Goal: Task Accomplishment & Management: Complete application form

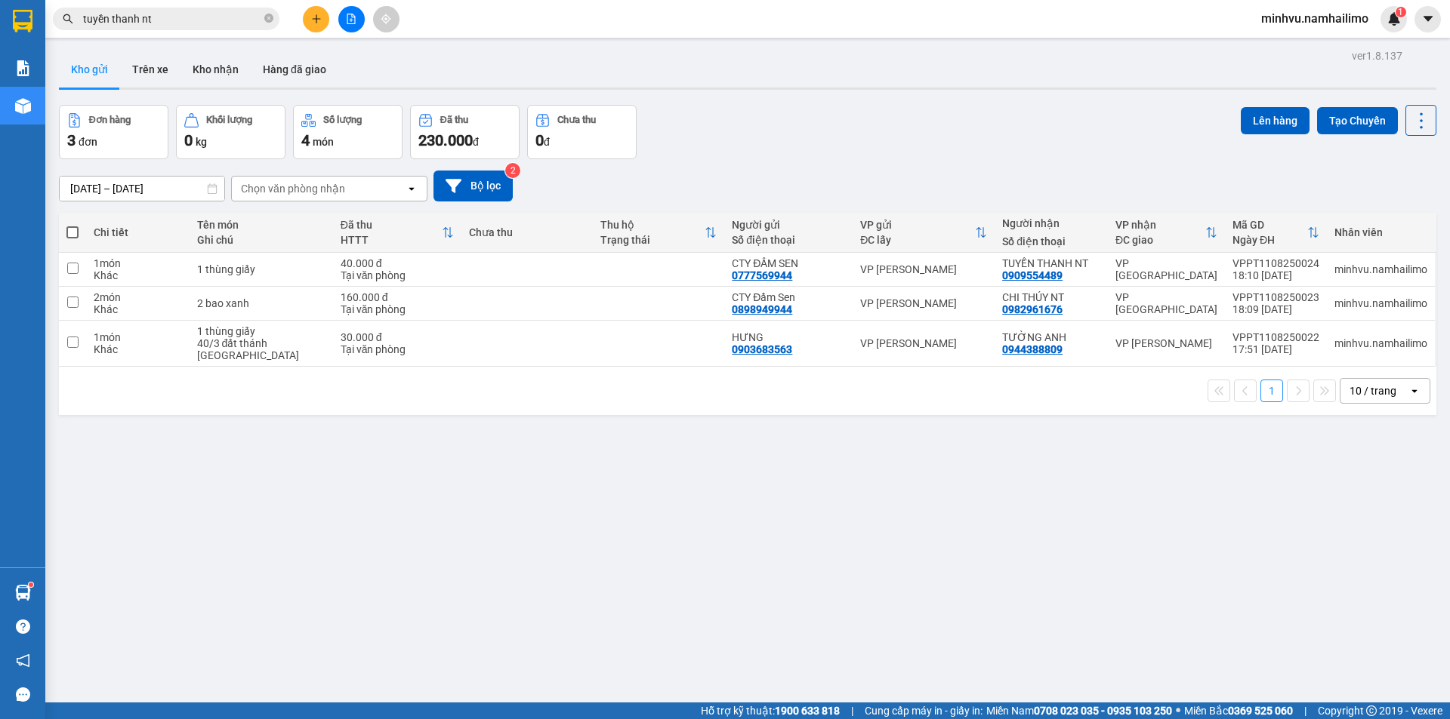
click at [223, 21] on input "tuyền thanh nt" at bounding box center [172, 19] width 178 height 17
drag, startPoint x: 0, startPoint y: 0, endPoint x: 244, endPoint y: 16, distance: 244.4
click at [230, 19] on input "tuyền thanh nt" at bounding box center [172, 19] width 178 height 17
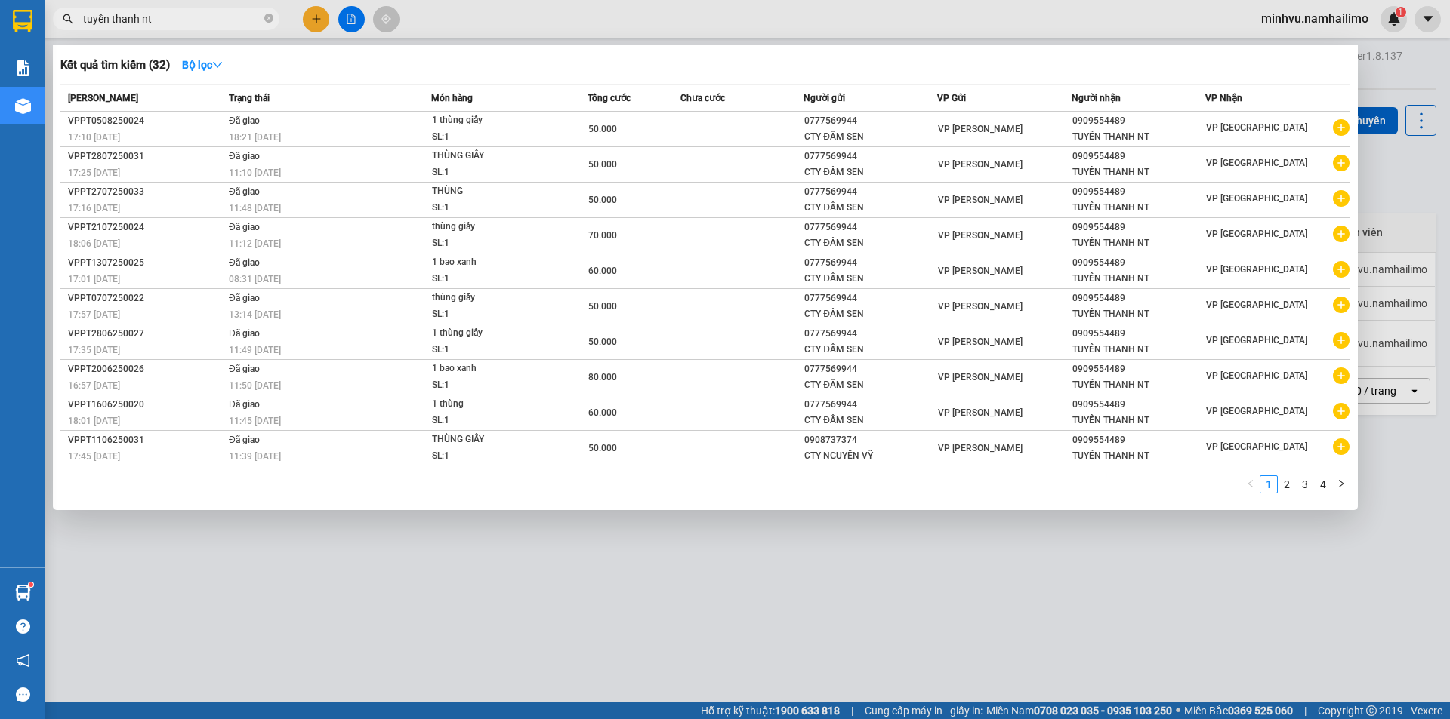
click at [312, 16] on div at bounding box center [725, 359] width 1450 height 719
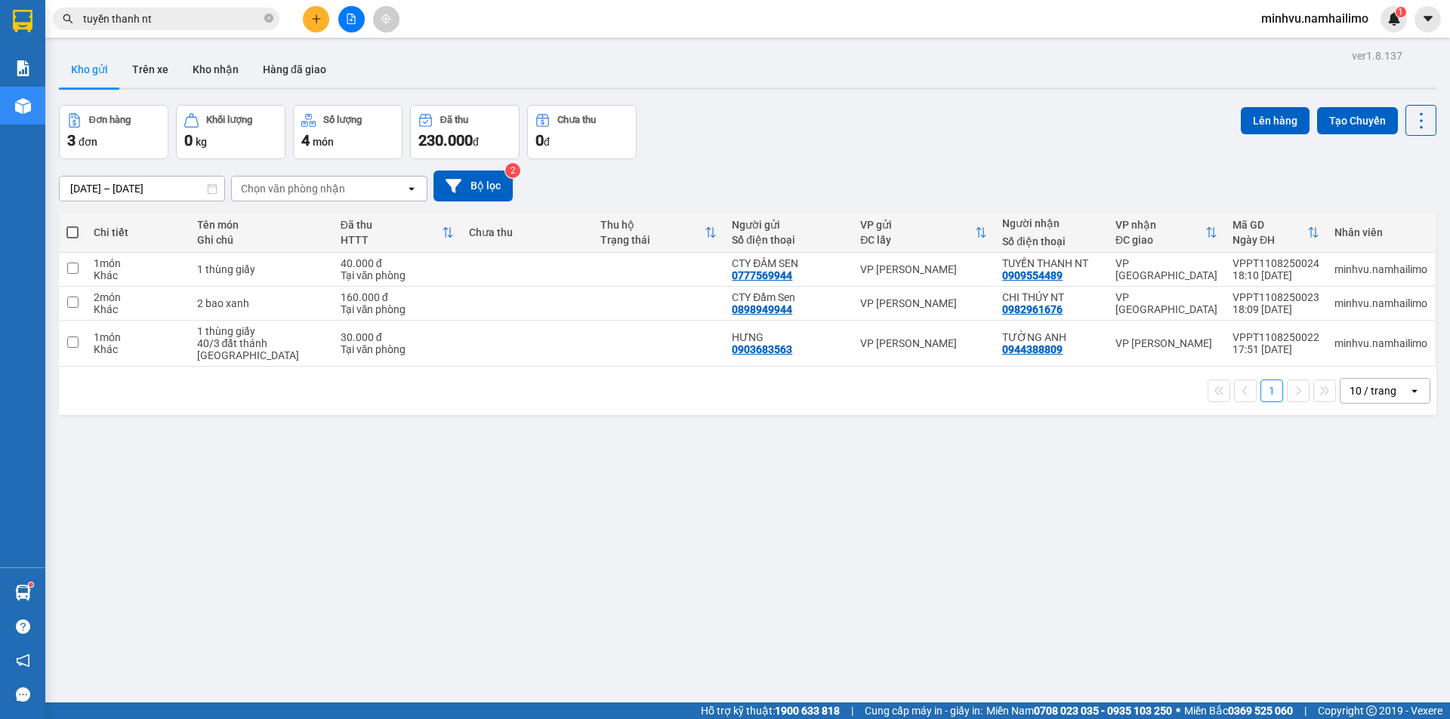
click at [226, 23] on input "tuyền thanh nt" at bounding box center [172, 19] width 178 height 17
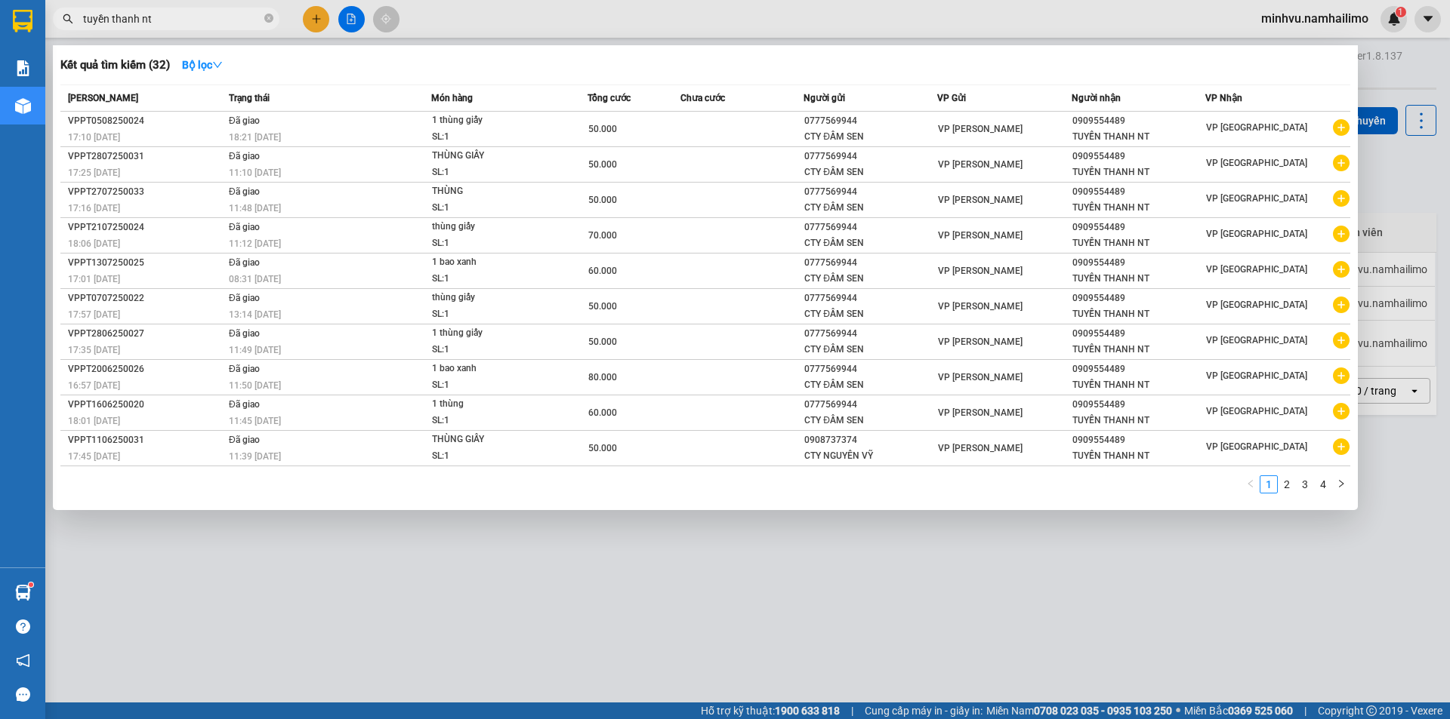
click at [248, 11] on div "Kết quả tìm kiếm ( 32 ) Bộ lọc Mã ĐH Trạng thái Món hàng Tổng cước Chưa cước Ng…" at bounding box center [147, 19] width 294 height 26
click at [183, 20] on input "tuyền thanh nt" at bounding box center [172, 19] width 178 height 17
click at [182, 22] on input "tuyền thanh nt" at bounding box center [172, 19] width 178 height 17
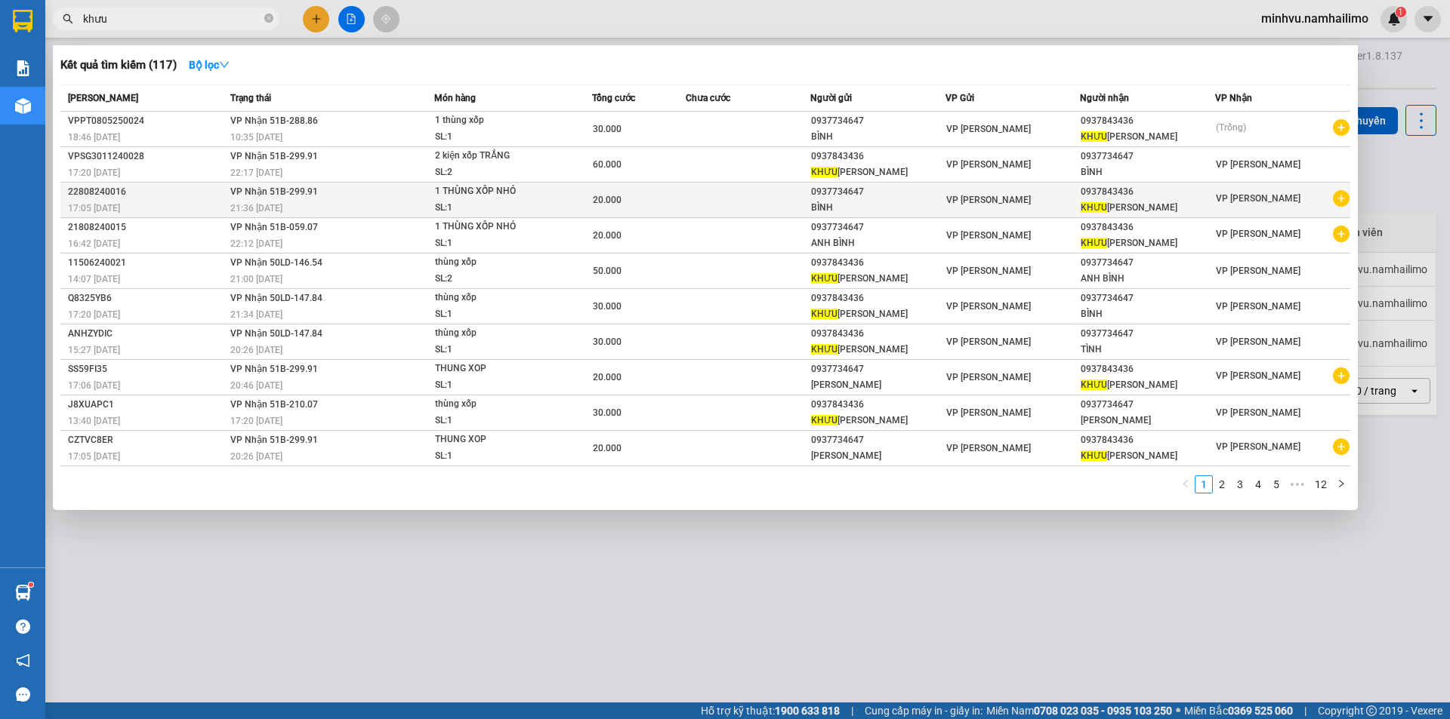
type input "khưu"
click at [1339, 202] on icon "plus-circle" at bounding box center [1341, 198] width 17 height 17
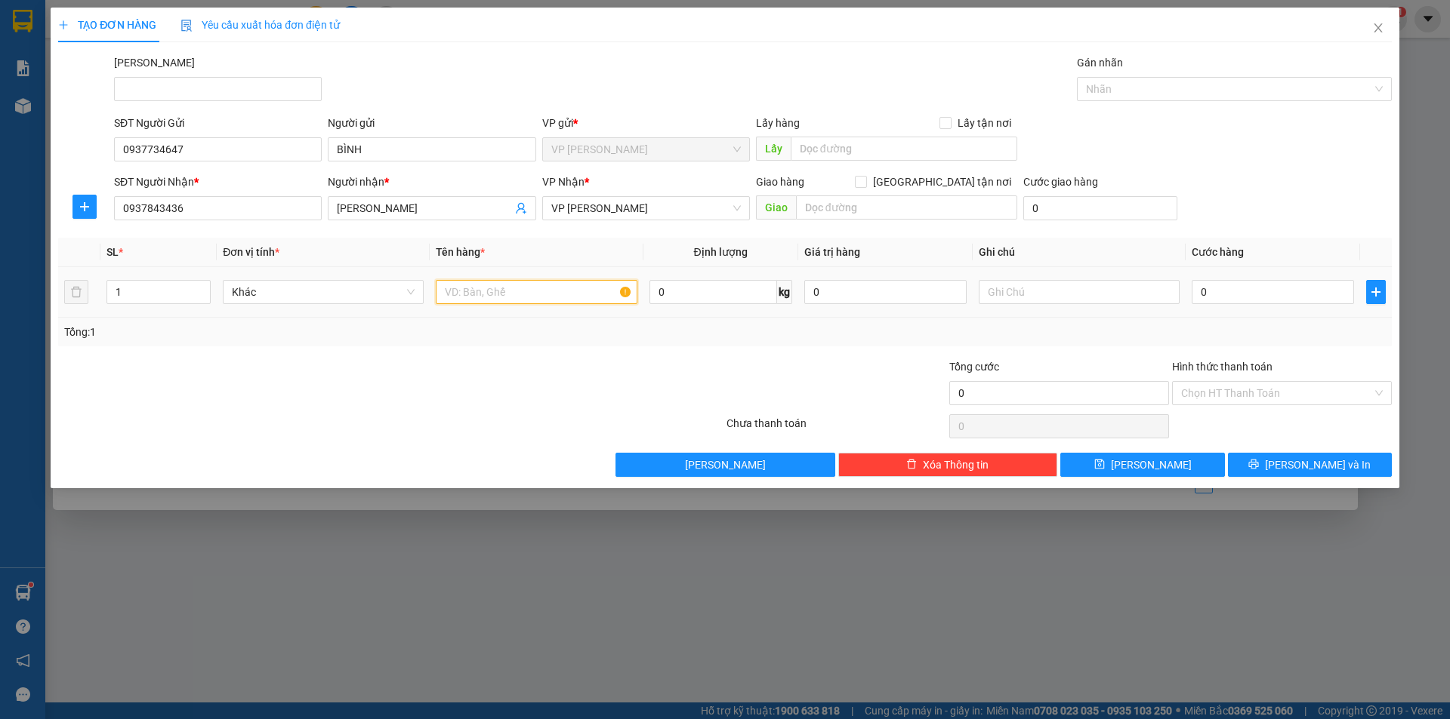
click at [538, 302] on input "text" at bounding box center [536, 292] width 201 height 24
type input "1 thùng xốp"
click at [1249, 294] on input "0" at bounding box center [1272, 292] width 162 height 24
type input "2"
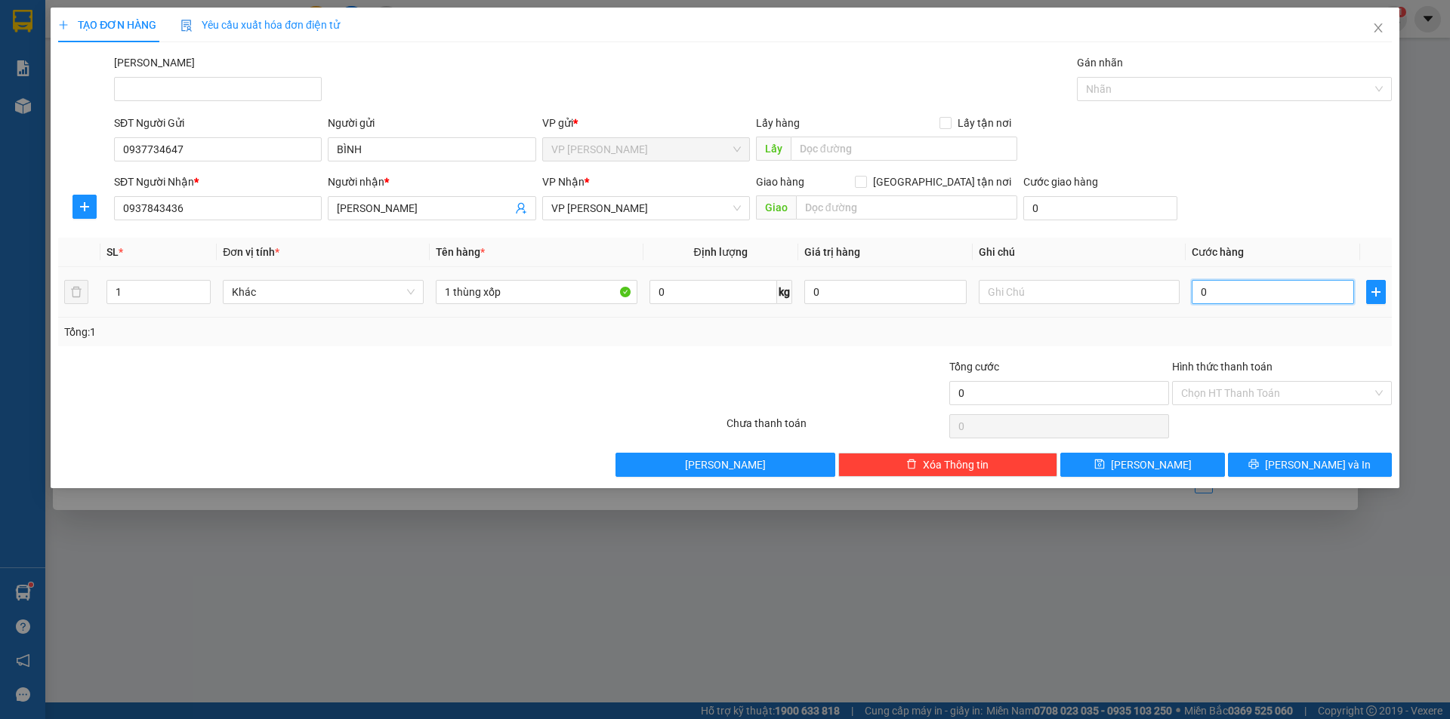
type input "2"
type input "20"
type input "20.000"
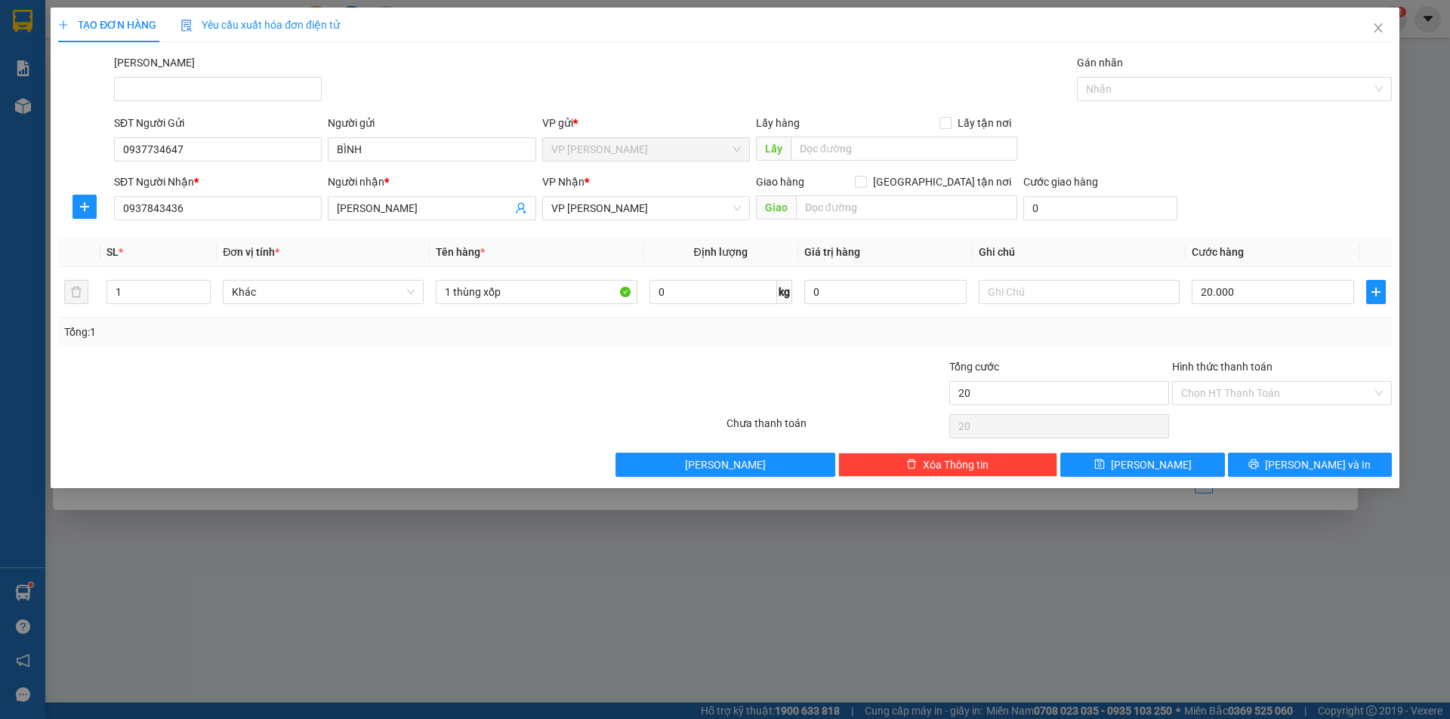
type input "20.000"
click at [576, 359] on div at bounding box center [613, 385] width 223 height 53
drag, startPoint x: 1295, startPoint y: 396, endPoint x: 1270, endPoint y: 405, distance: 26.5
click at [1290, 391] on input "Hình thức thanh toán" at bounding box center [1276, 393] width 191 height 23
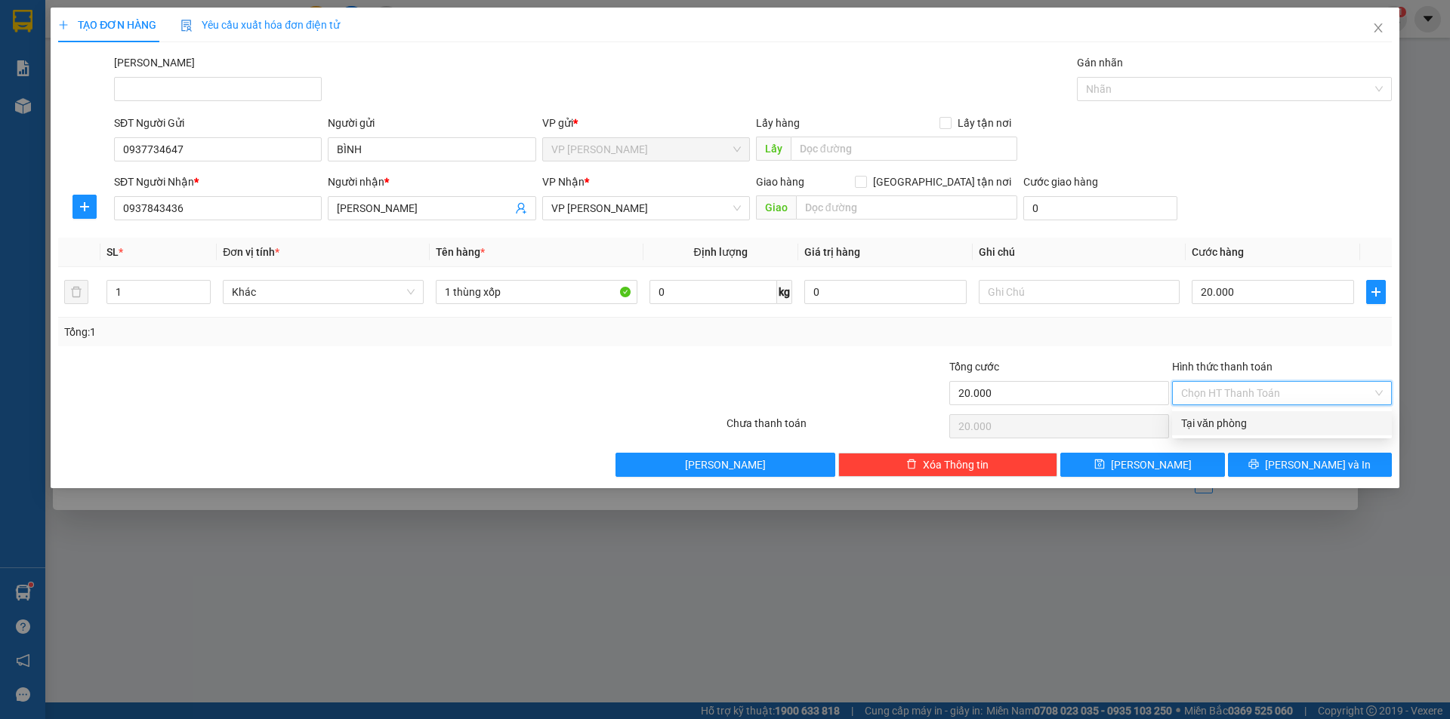
drag, startPoint x: 1246, startPoint y: 426, endPoint x: 1238, endPoint y: 431, distance: 9.8
click at [1245, 427] on div "Tại văn phòng" at bounding box center [1282, 423] width 202 height 17
type input "0"
click at [1293, 458] on button "[PERSON_NAME] và In" at bounding box center [1310, 465] width 164 height 24
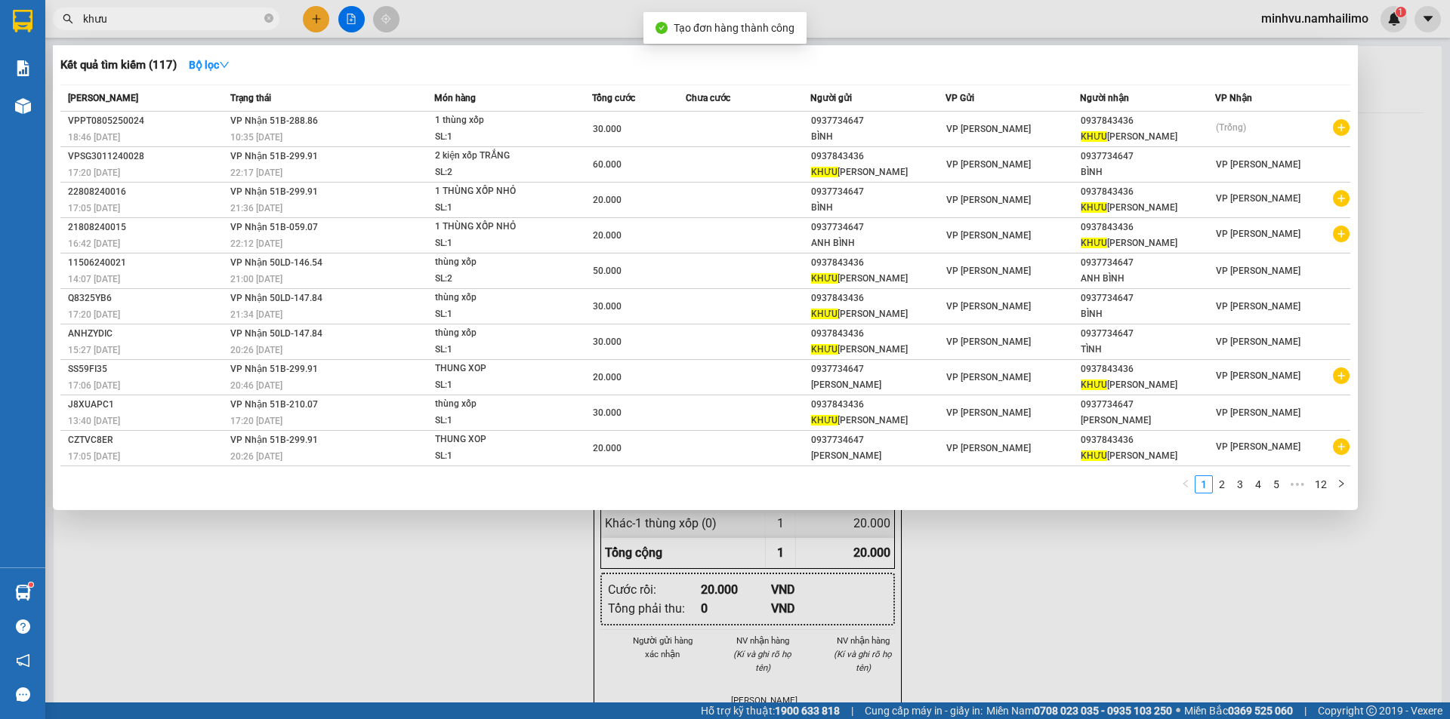
drag, startPoint x: 870, startPoint y: 563, endPoint x: 840, endPoint y: 330, distance: 235.3
click at [870, 556] on div at bounding box center [725, 359] width 1450 height 719
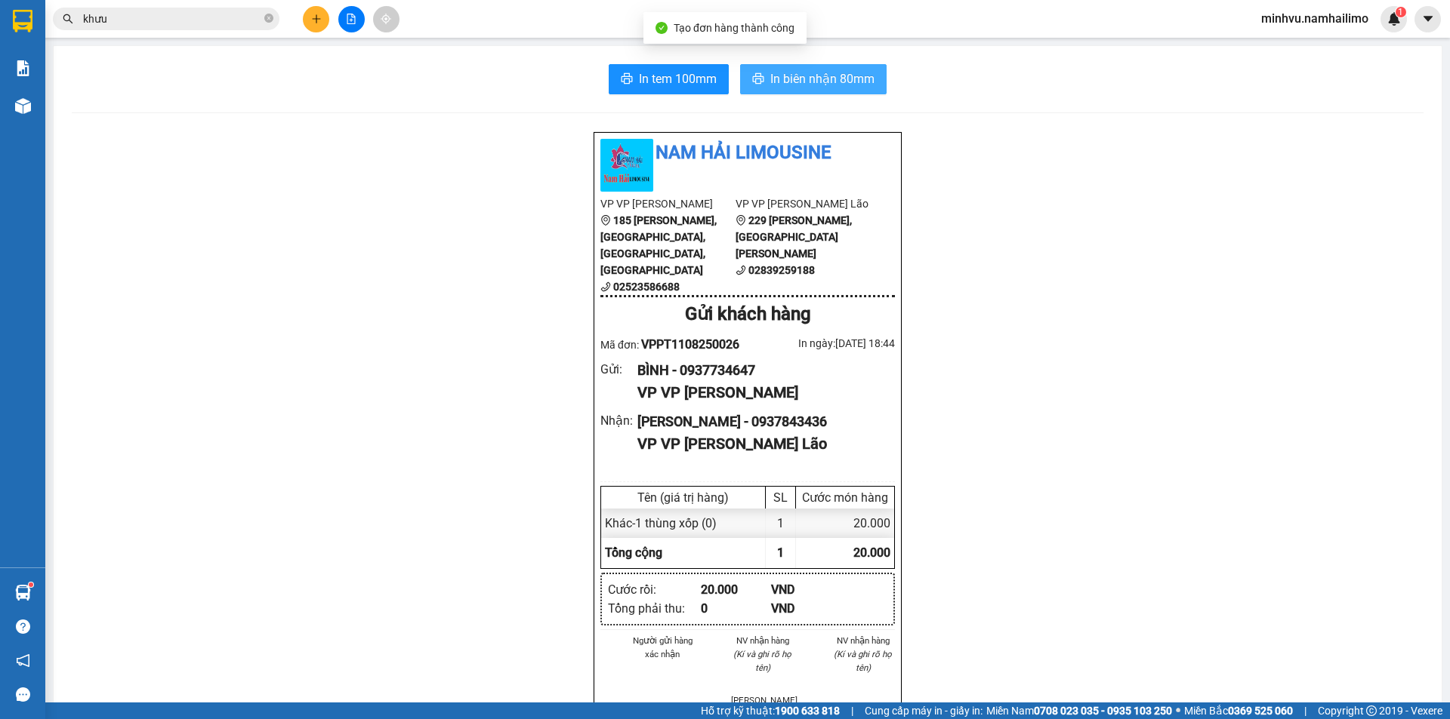
click at [810, 78] on span "In biên nhận 80mm" at bounding box center [822, 78] width 104 height 19
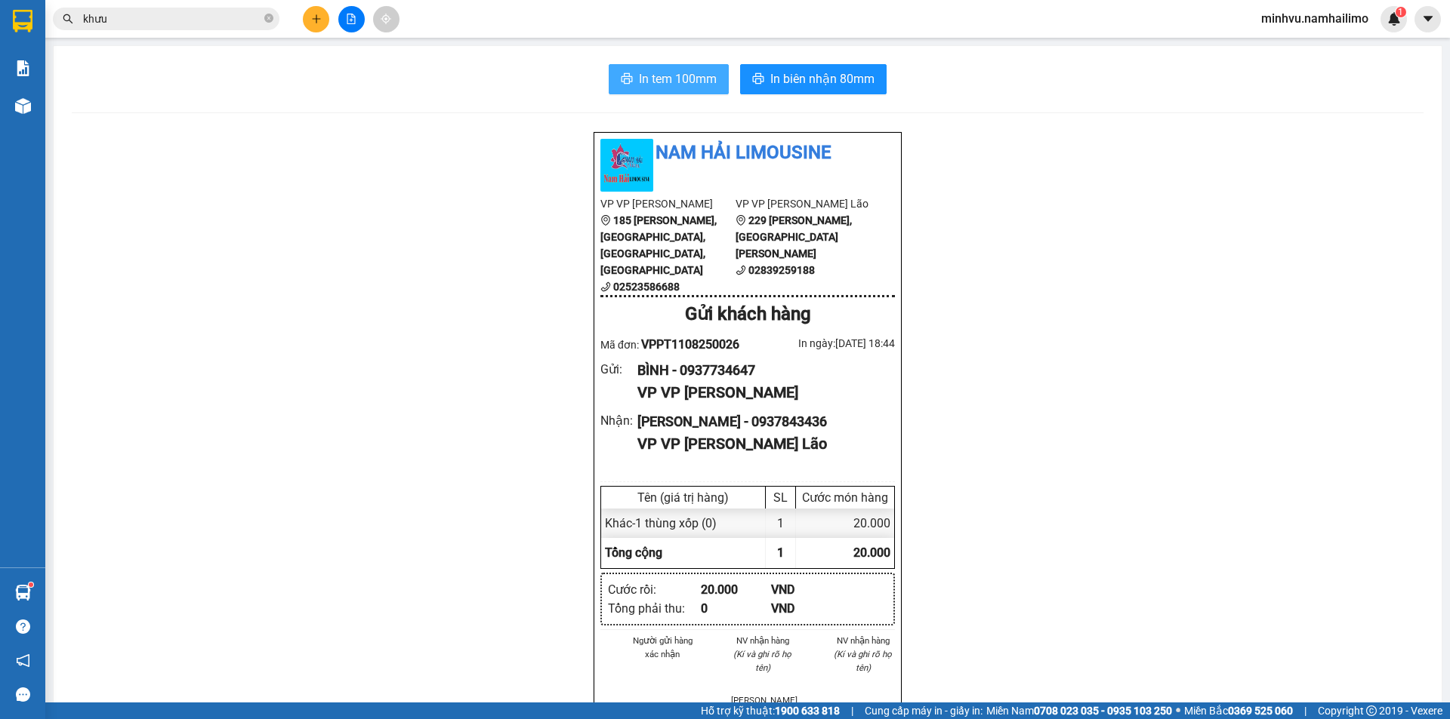
click at [678, 73] on span "In tem 100mm" at bounding box center [678, 78] width 78 height 19
click at [679, 73] on span "In tem 100mm" at bounding box center [678, 78] width 78 height 19
drag, startPoint x: 679, startPoint y: 73, endPoint x: 868, endPoint y: 93, distance: 189.8
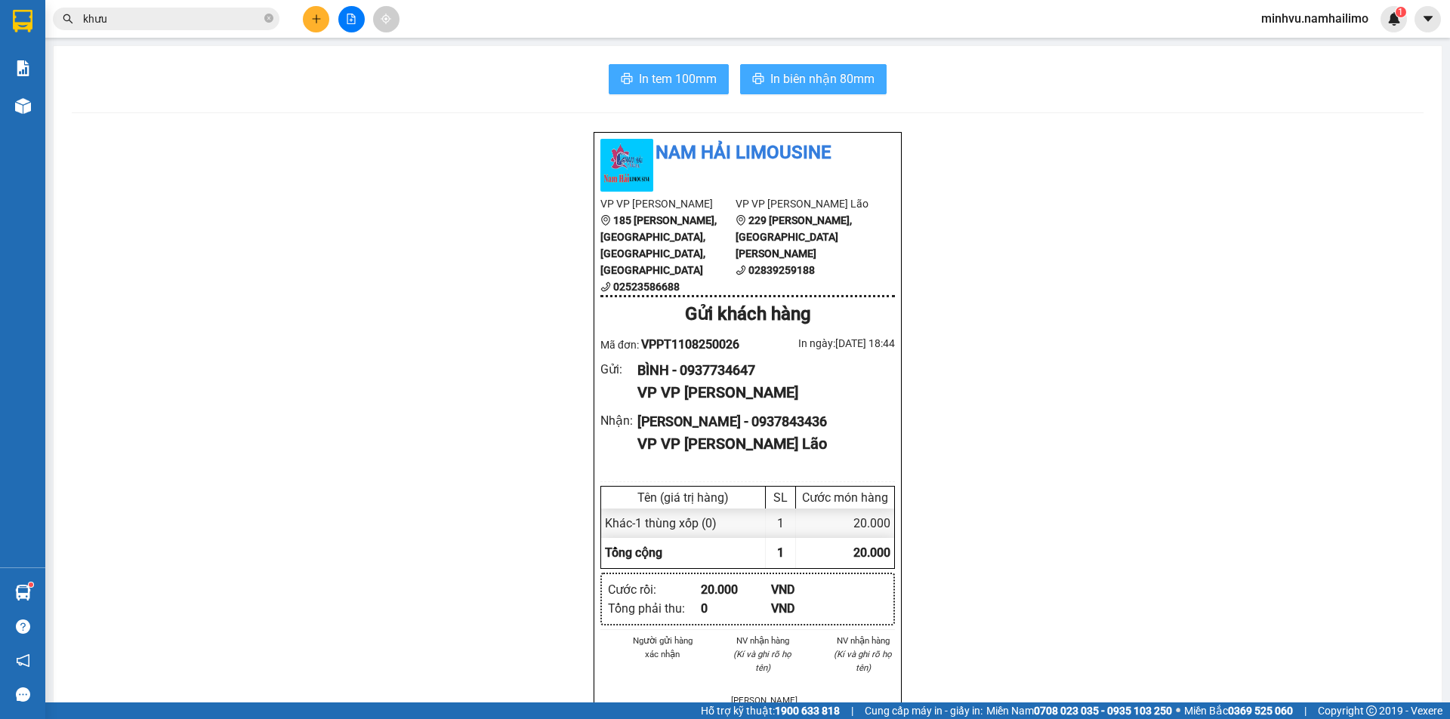
click at [691, 70] on span "In tem 100mm" at bounding box center [678, 78] width 78 height 19
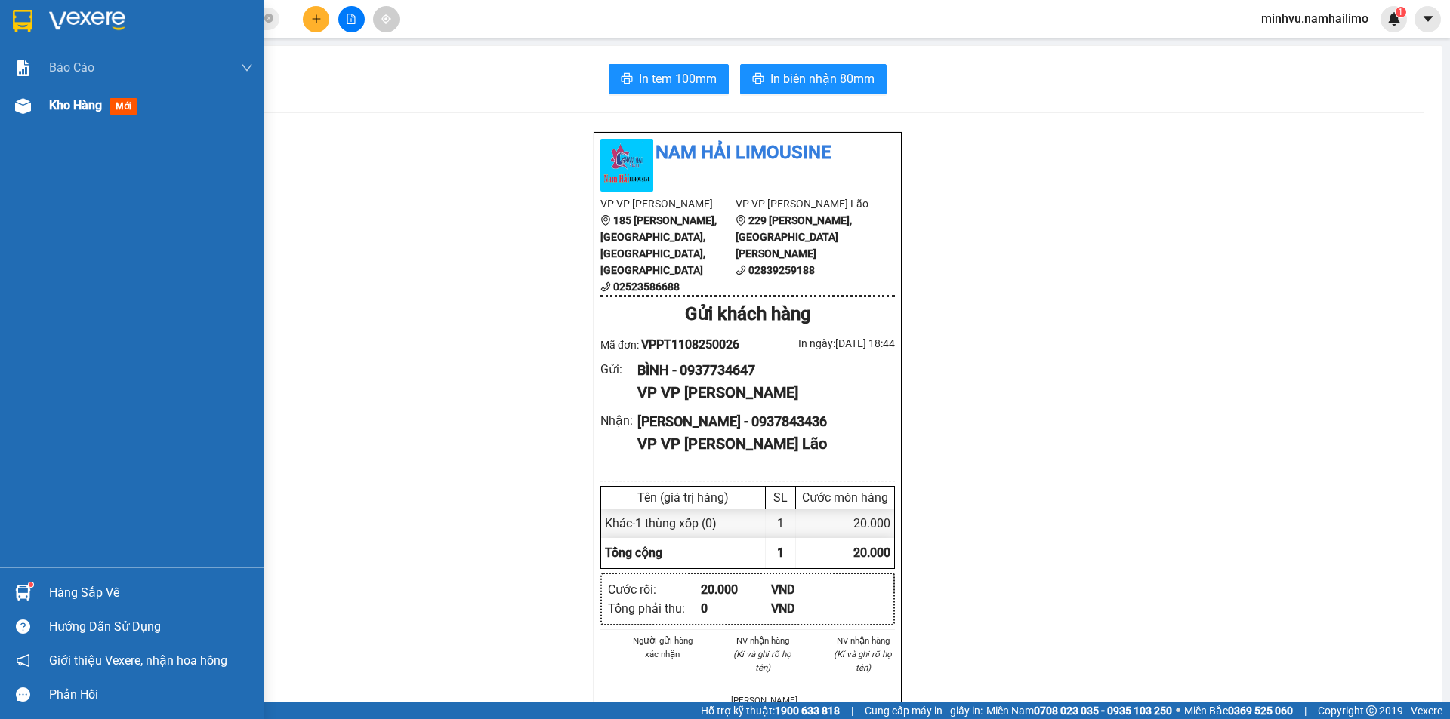
click at [91, 115] on div "Kho hàng mới" at bounding box center [96, 105] width 94 height 19
click at [97, 115] on div "Kho hàng mới" at bounding box center [96, 105] width 94 height 19
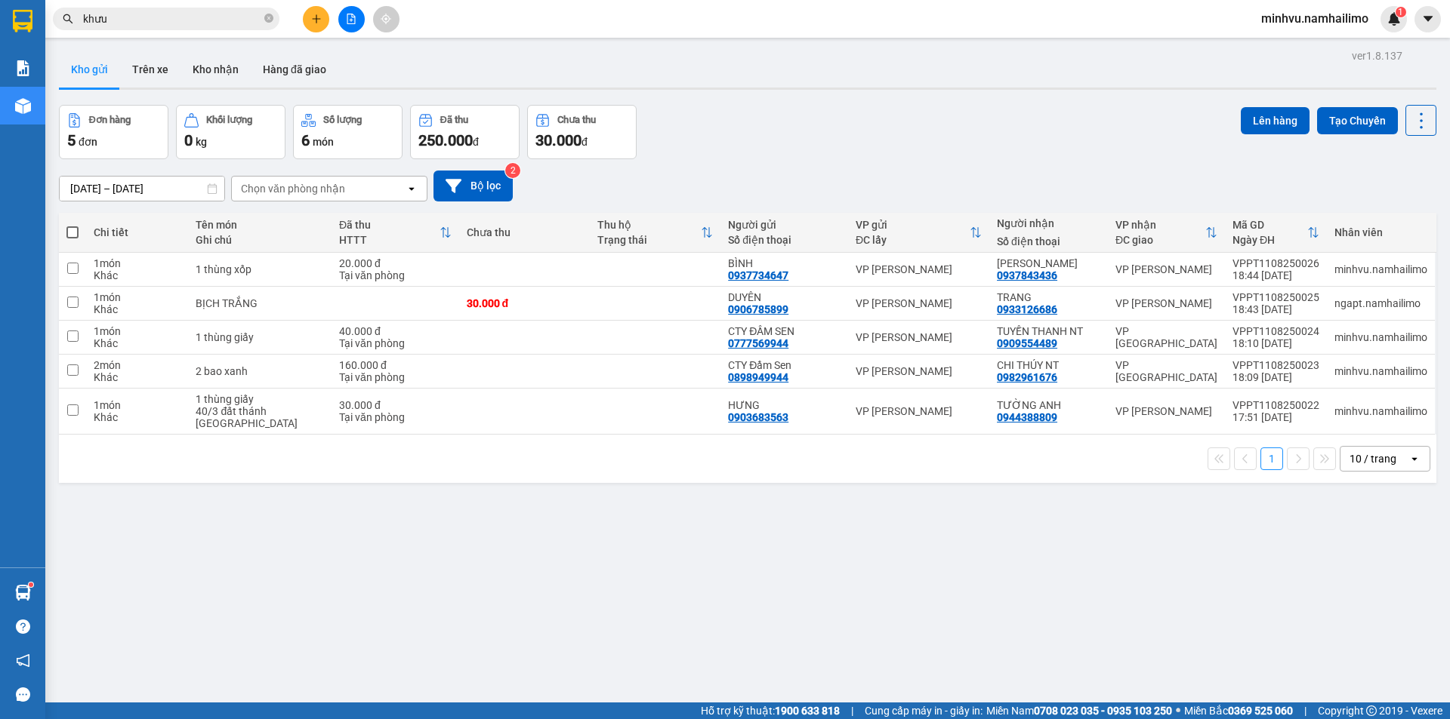
drag, startPoint x: 220, startPoint y: 73, endPoint x: 439, endPoint y: 150, distance: 232.1
click at [220, 73] on button "Kho nhận" at bounding box center [215, 69] width 70 height 36
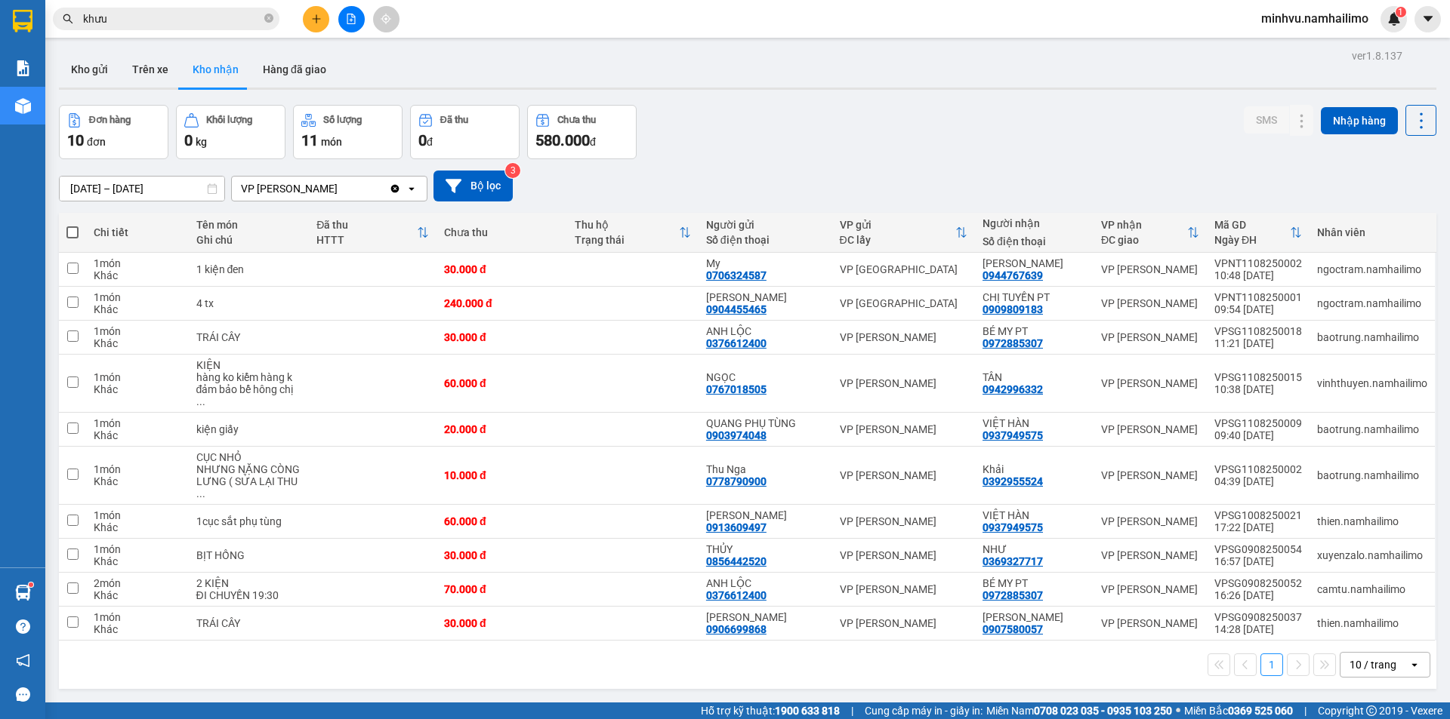
click at [350, 18] on icon "file-add" at bounding box center [351, 19] width 11 height 11
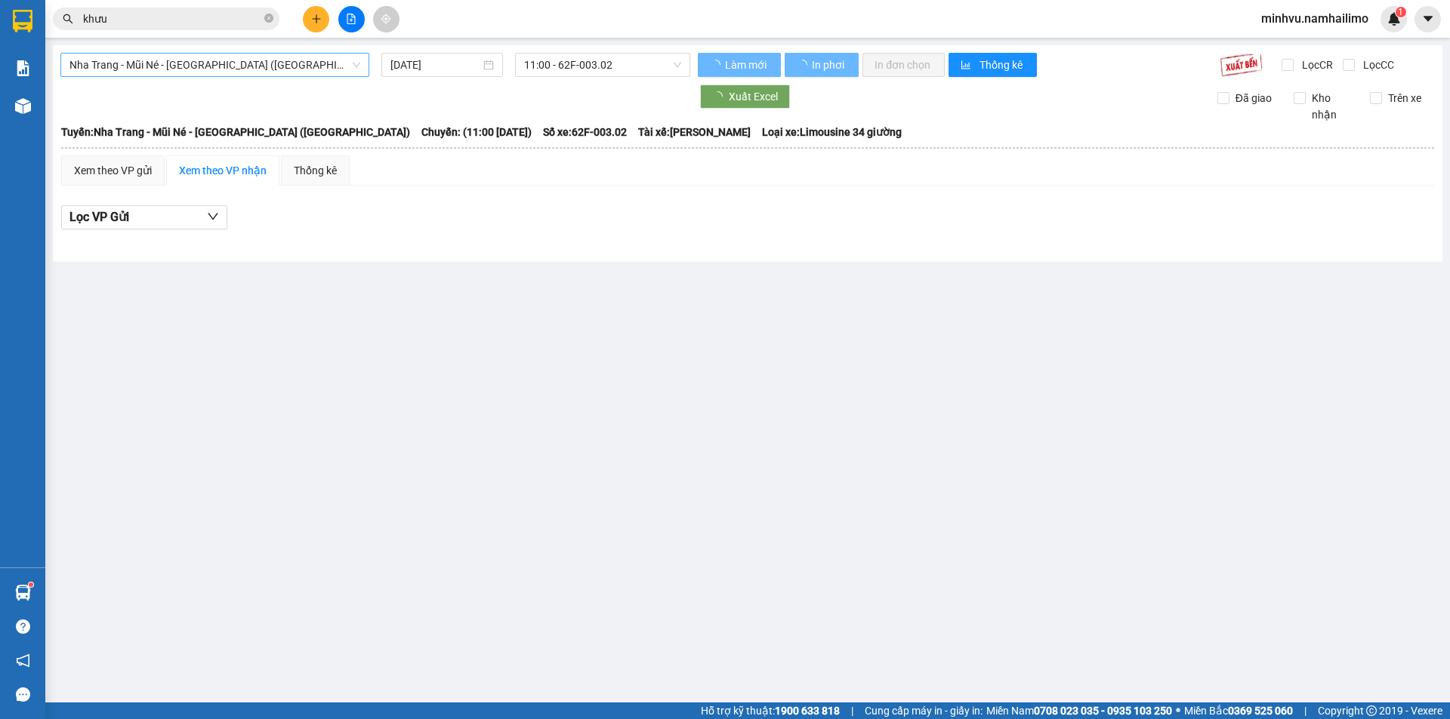
drag, startPoint x: 272, startPoint y: 68, endPoint x: 297, endPoint y: 97, distance: 38.6
click at [275, 66] on span "Nha Trang - Mũi Né - [GEOGRAPHIC_DATA] ([GEOGRAPHIC_DATA])" at bounding box center [214, 65] width 291 height 23
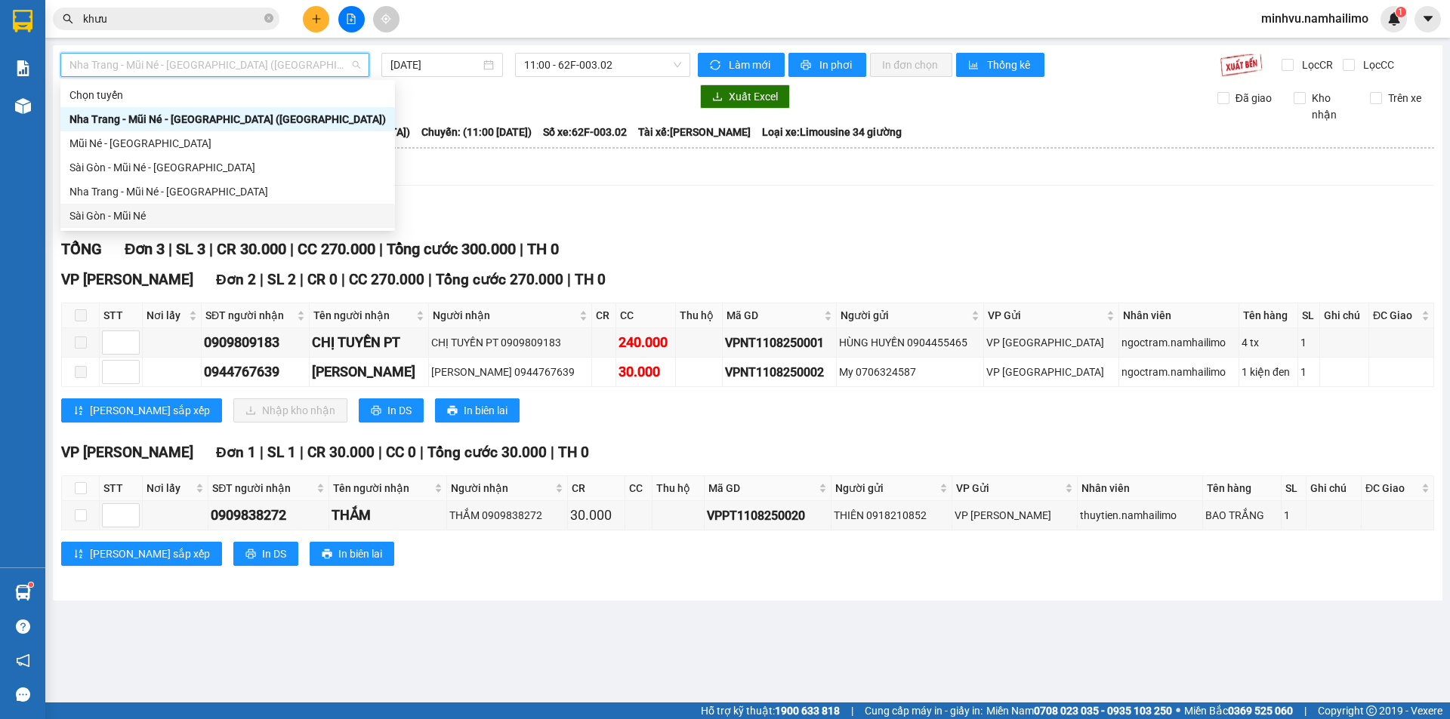
click at [142, 214] on div "Sài Gòn - Mũi Né" at bounding box center [227, 216] width 316 height 17
type input "[DATE]"
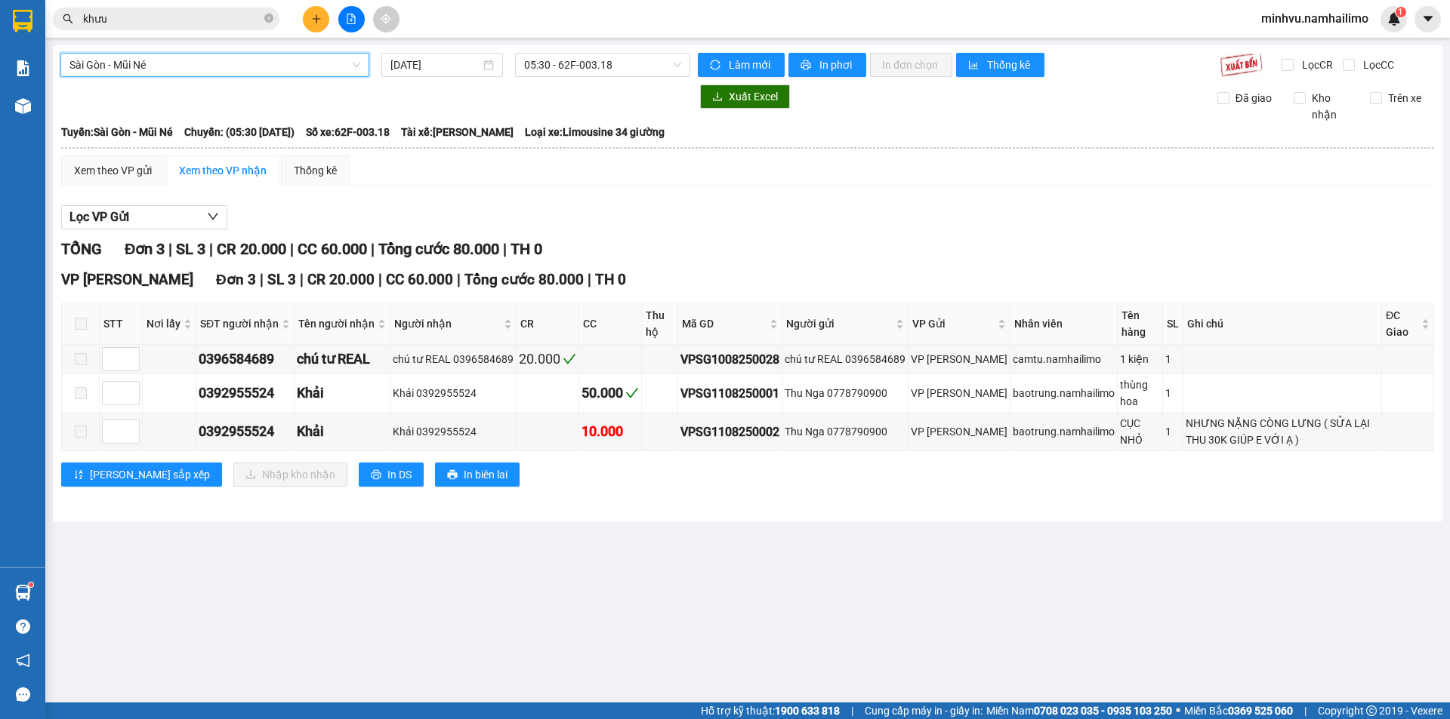
drag, startPoint x: 537, startPoint y: 63, endPoint x: 548, endPoint y: 77, distance: 17.7
click at [538, 64] on span "05:30 - 62F-003.18" at bounding box center [602, 65] width 157 height 23
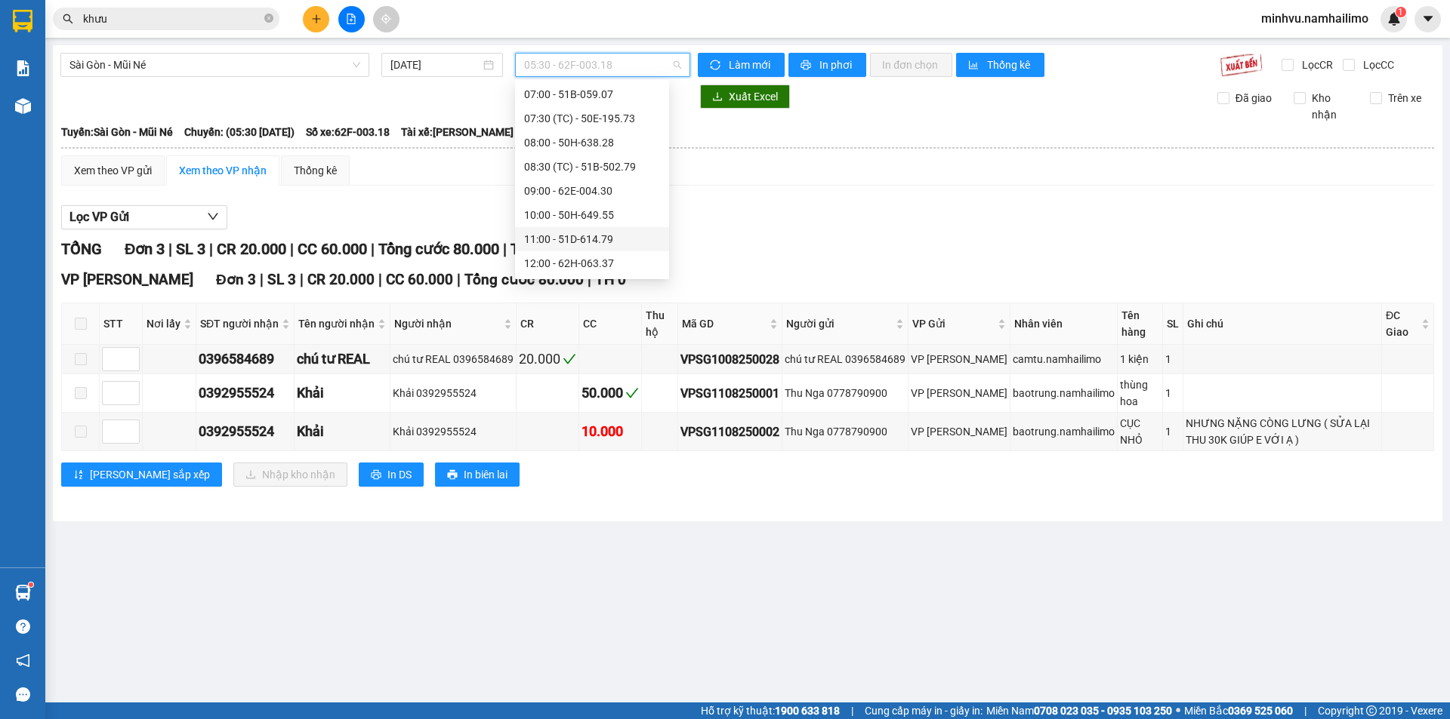
scroll to position [75, 0]
click at [572, 258] on div "14:00 - 51B-172.67" at bounding box center [592, 261] width 136 height 17
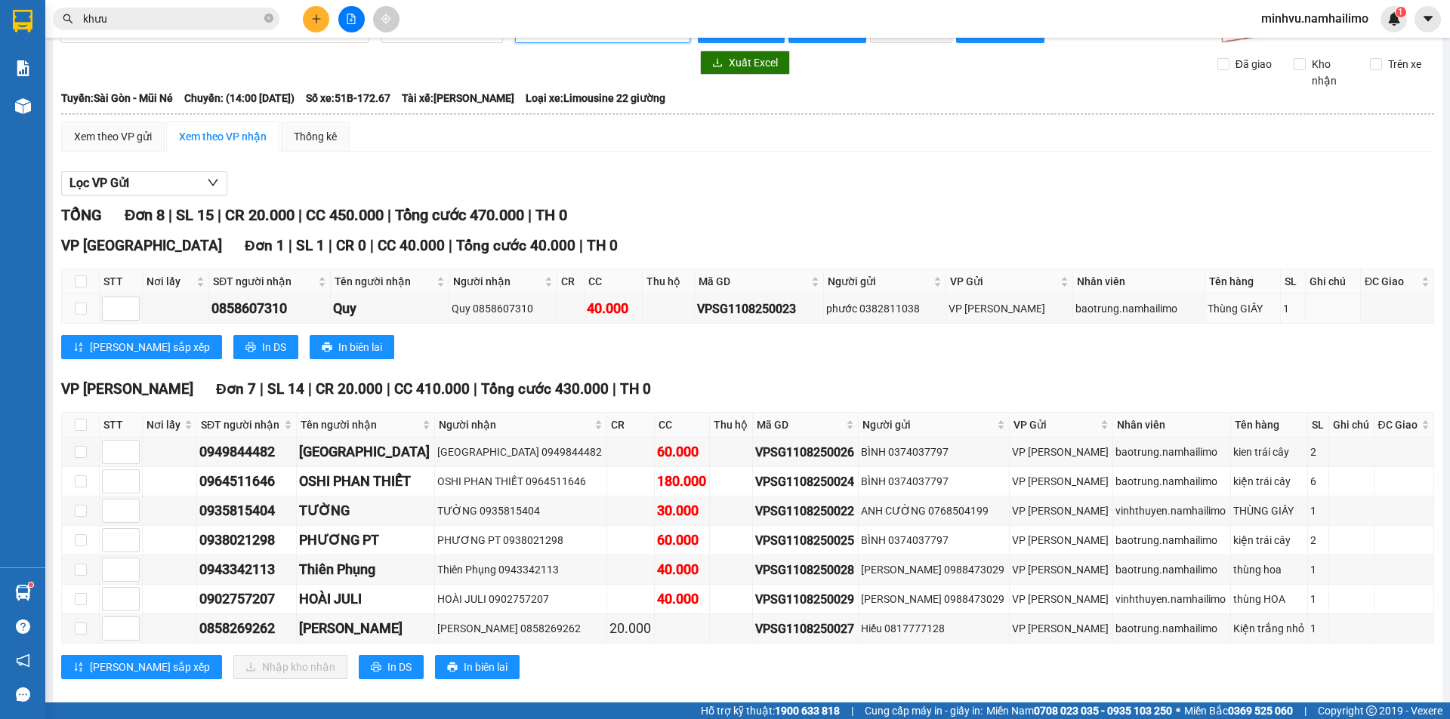
scroll to position [53, 0]
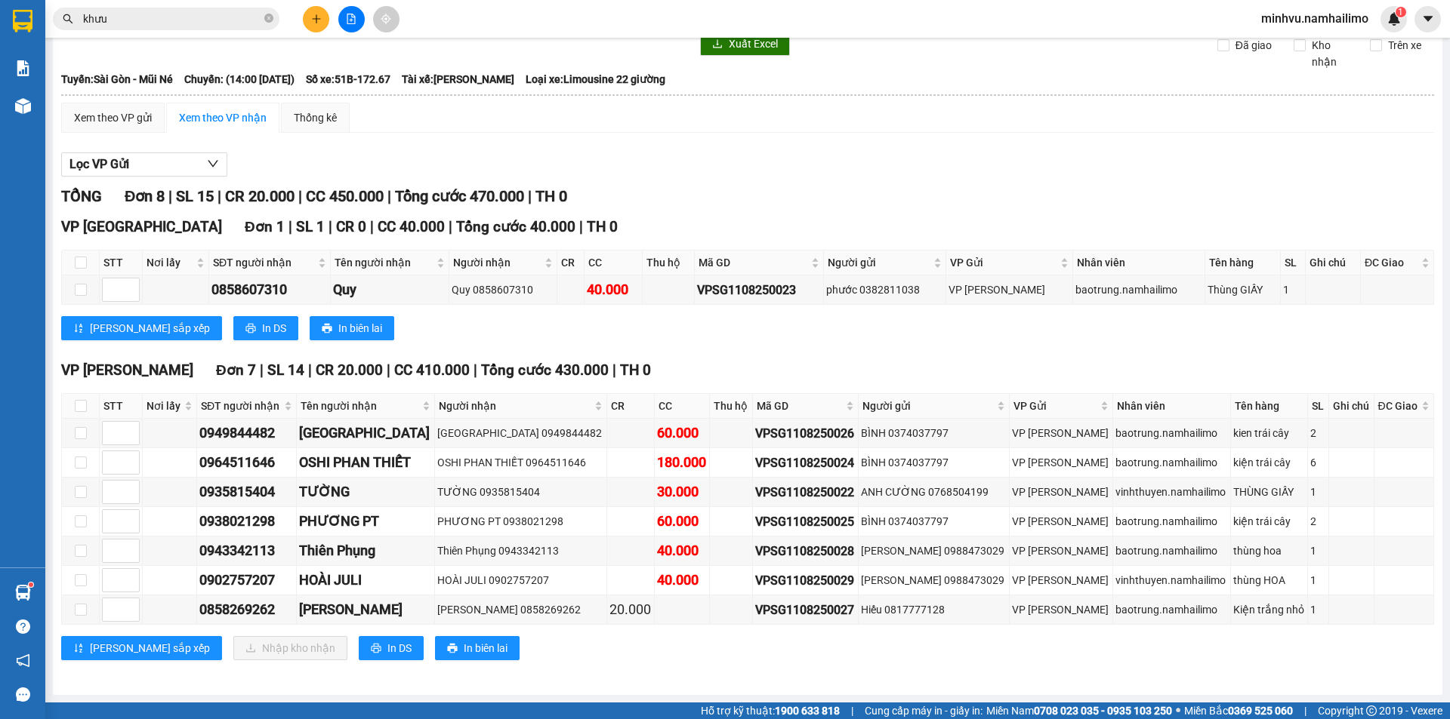
click at [353, 13] on button at bounding box center [351, 19] width 26 height 26
click at [343, 23] on button at bounding box center [351, 19] width 26 height 26
click at [349, 24] on button at bounding box center [351, 19] width 26 height 26
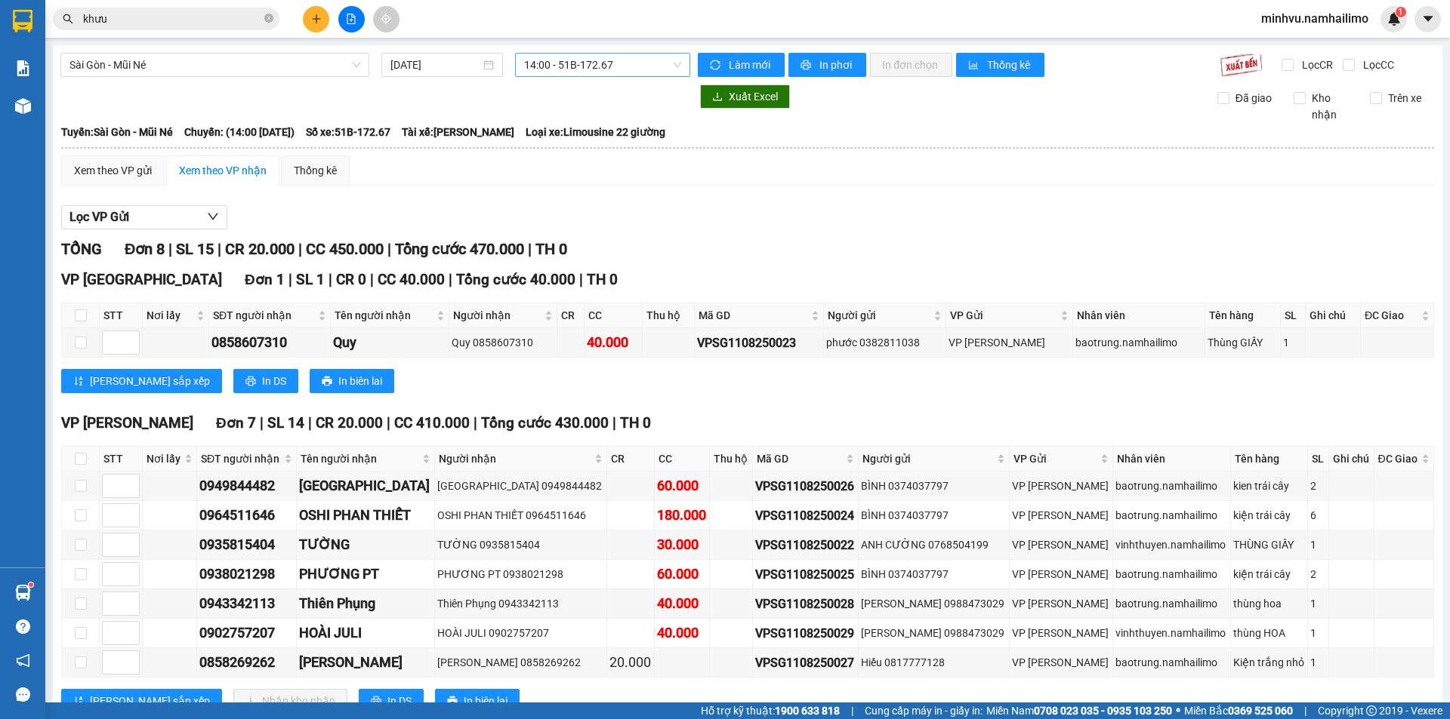
click at [528, 66] on span "14:00 - 51B-172.67" at bounding box center [602, 65] width 157 height 23
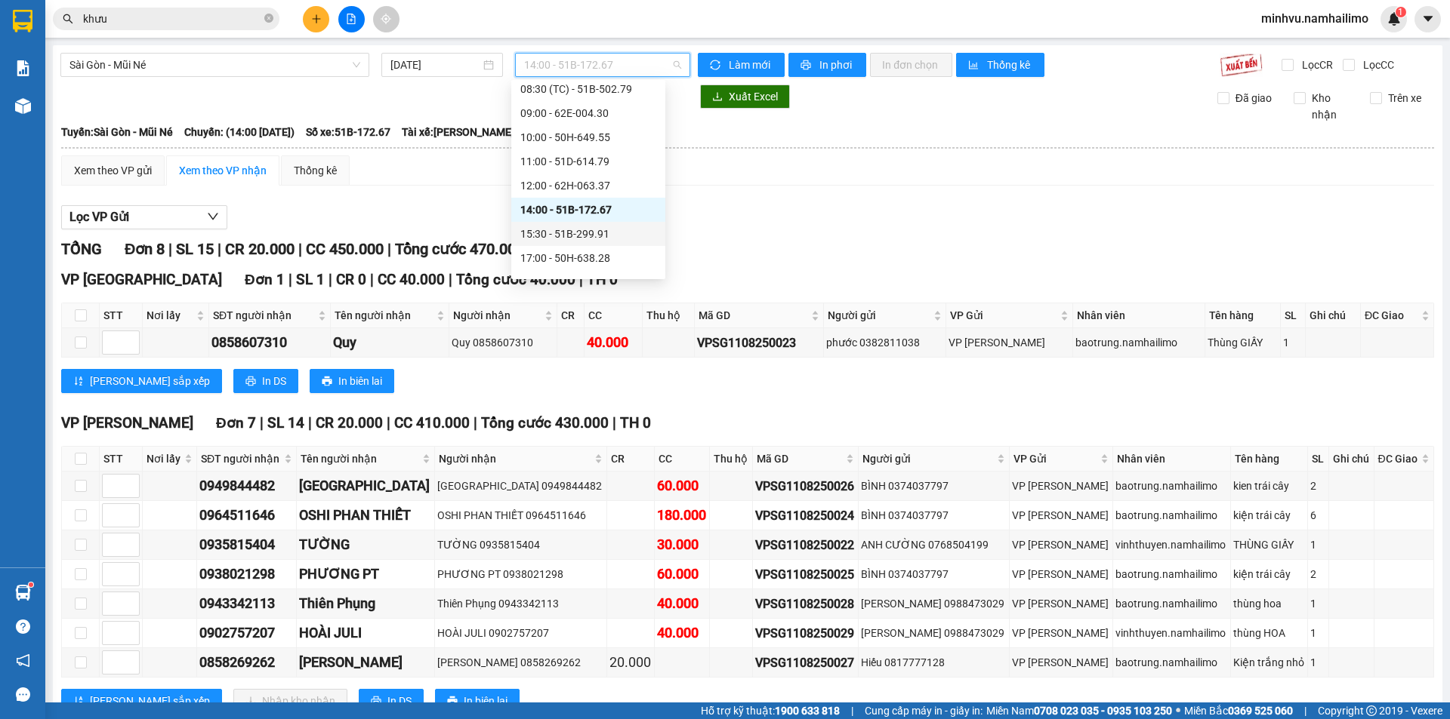
scroll to position [151, 0]
click at [565, 211] on div "15:30 - 51B-299.91" at bounding box center [588, 210] width 136 height 17
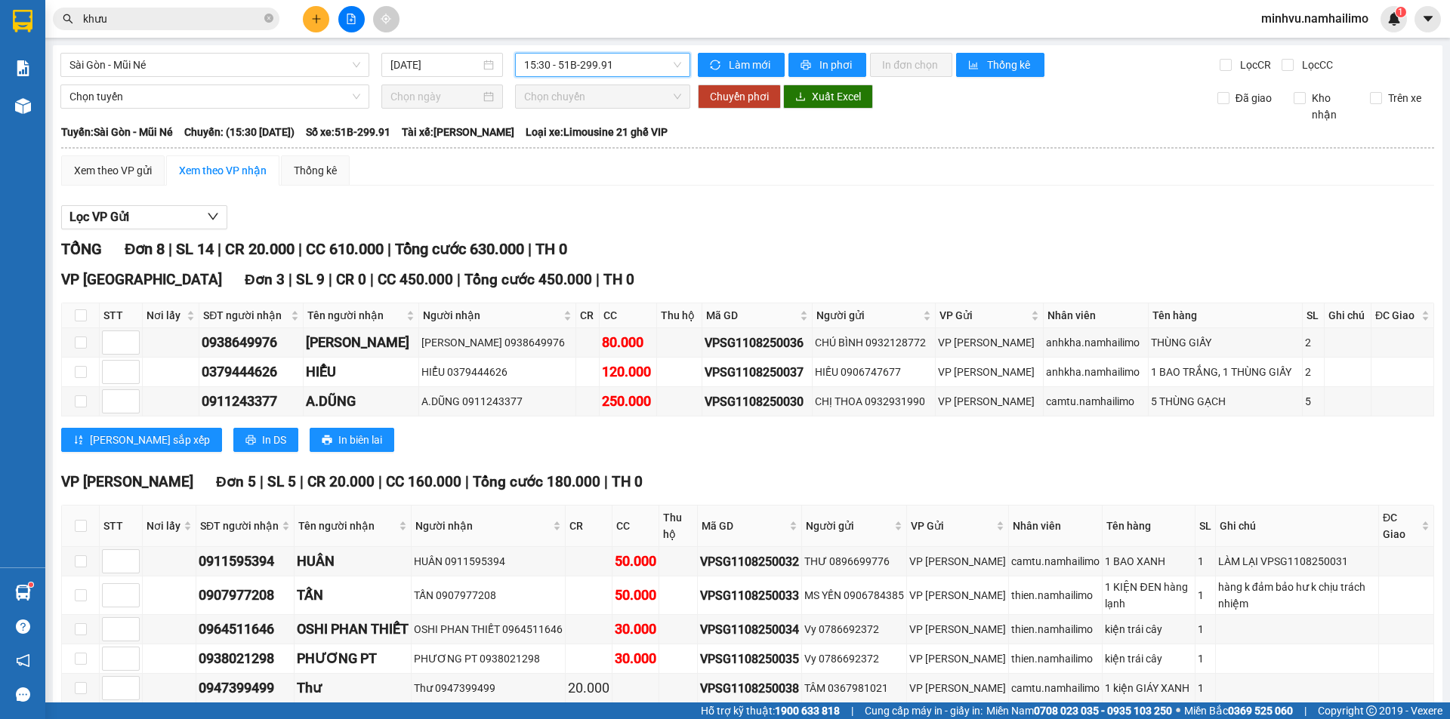
click at [590, 62] on span "15:30 - 51B-299.91" at bounding box center [602, 65] width 157 height 23
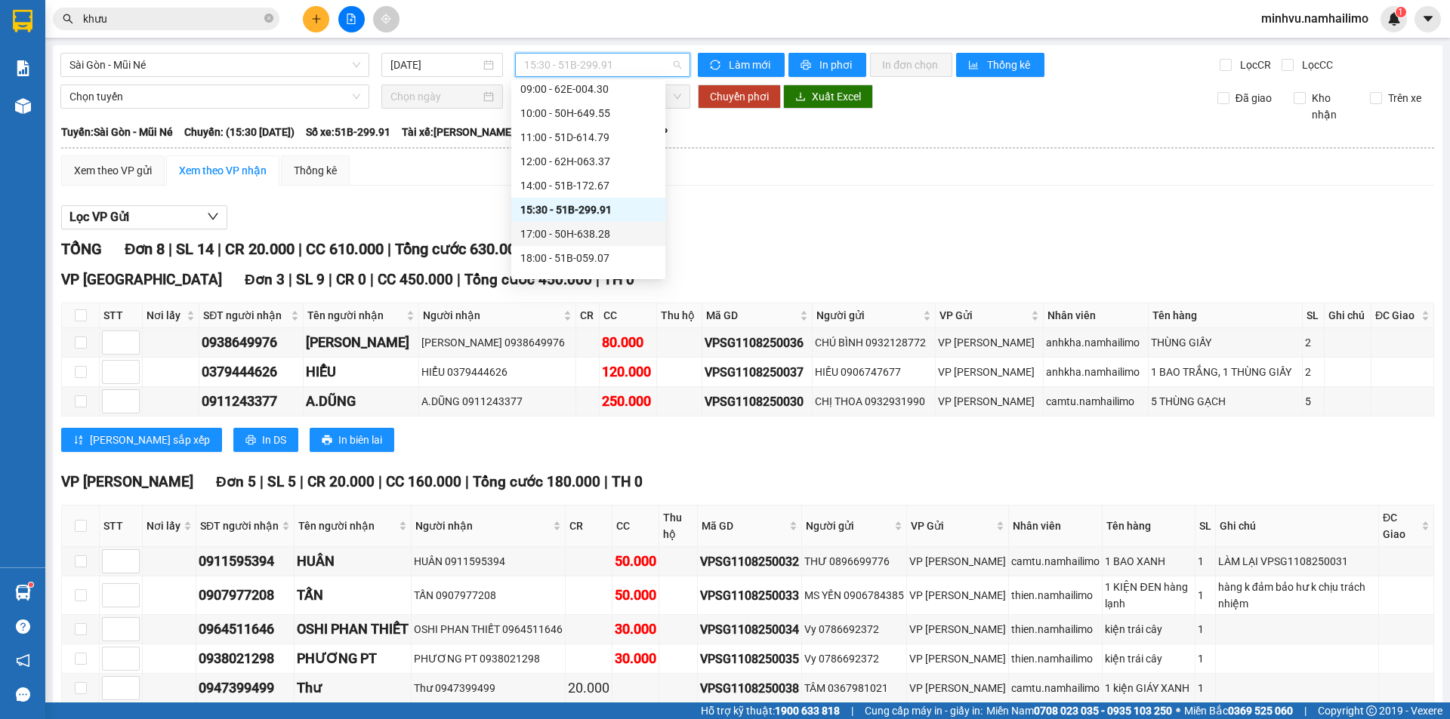
click at [568, 228] on div "17:00 - 50H-638.28" at bounding box center [588, 234] width 136 height 17
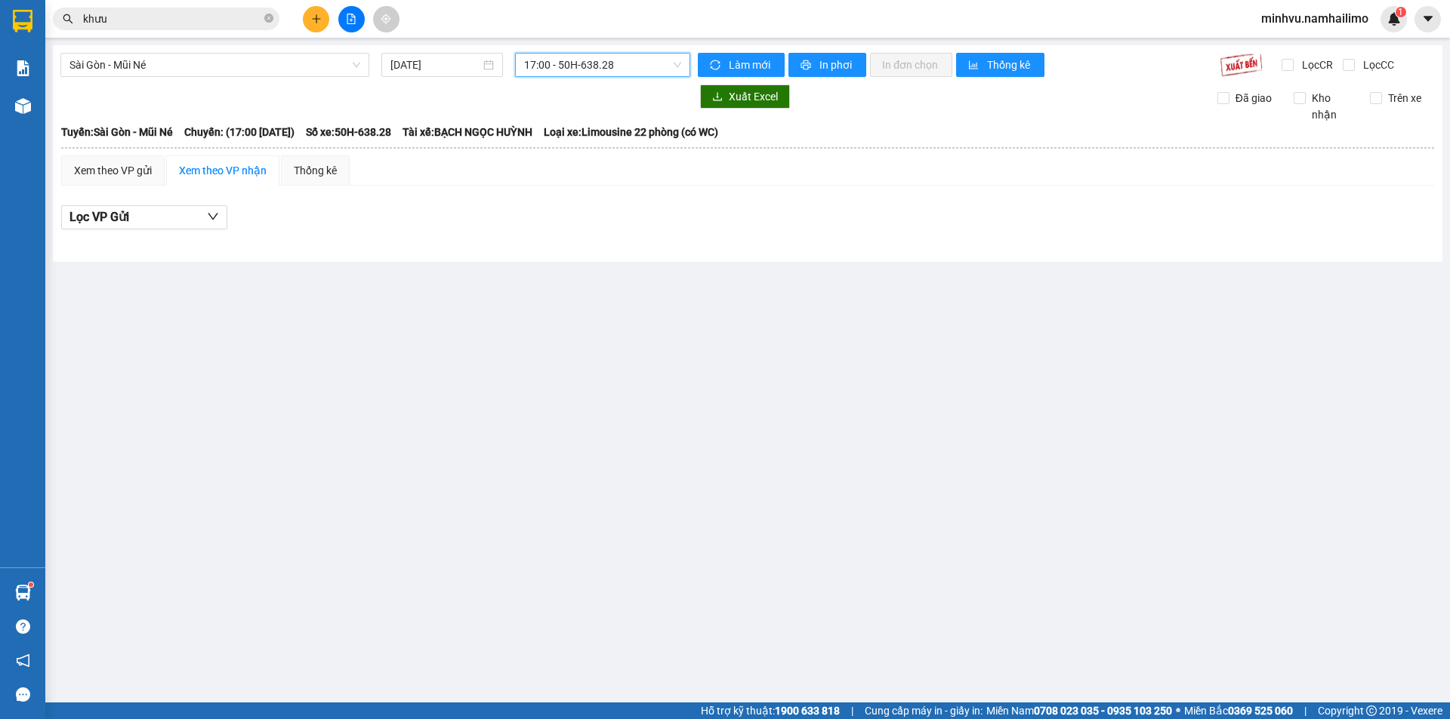
drag, startPoint x: 528, startPoint y: 69, endPoint x: 539, endPoint y: 146, distance: 77.7
click at [529, 68] on span "17:00 - 50H-638.28" at bounding box center [602, 65] width 157 height 23
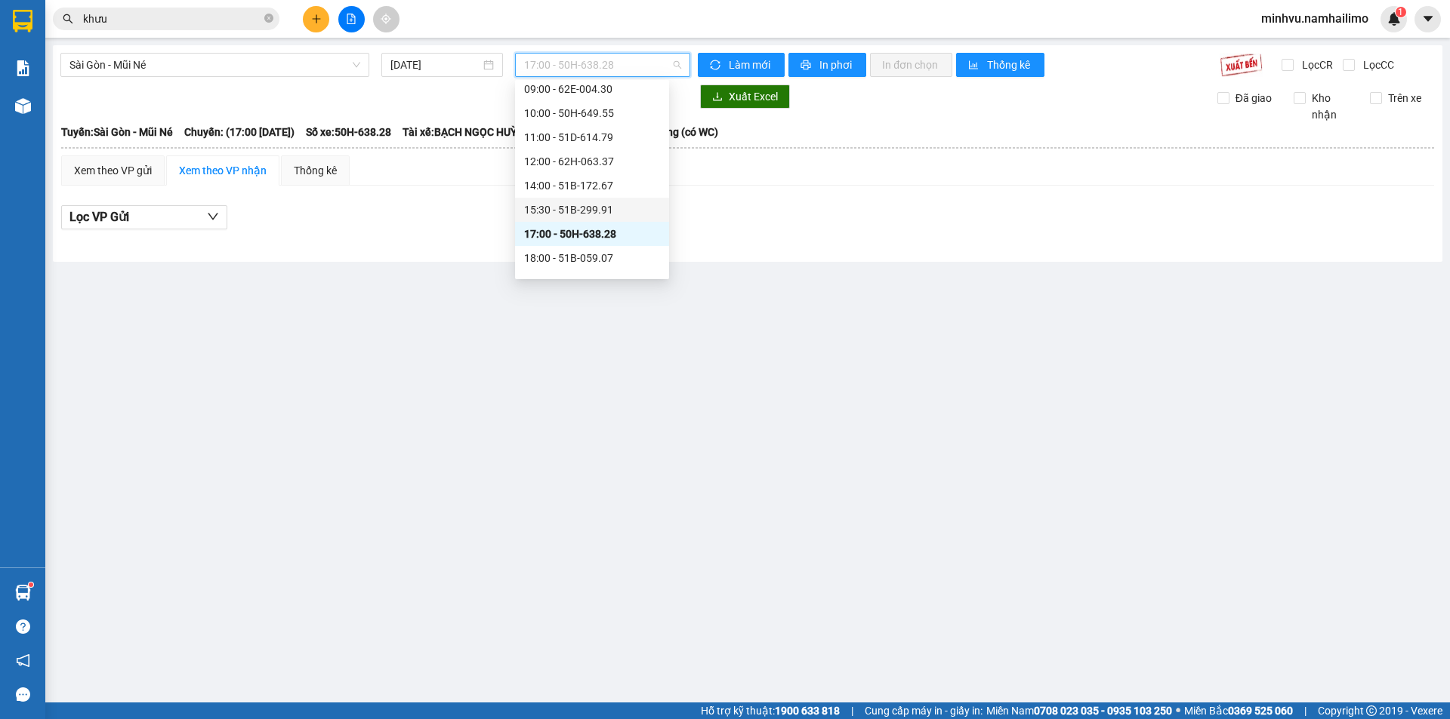
click at [568, 212] on div "15:30 - 51B-299.91" at bounding box center [592, 210] width 136 height 17
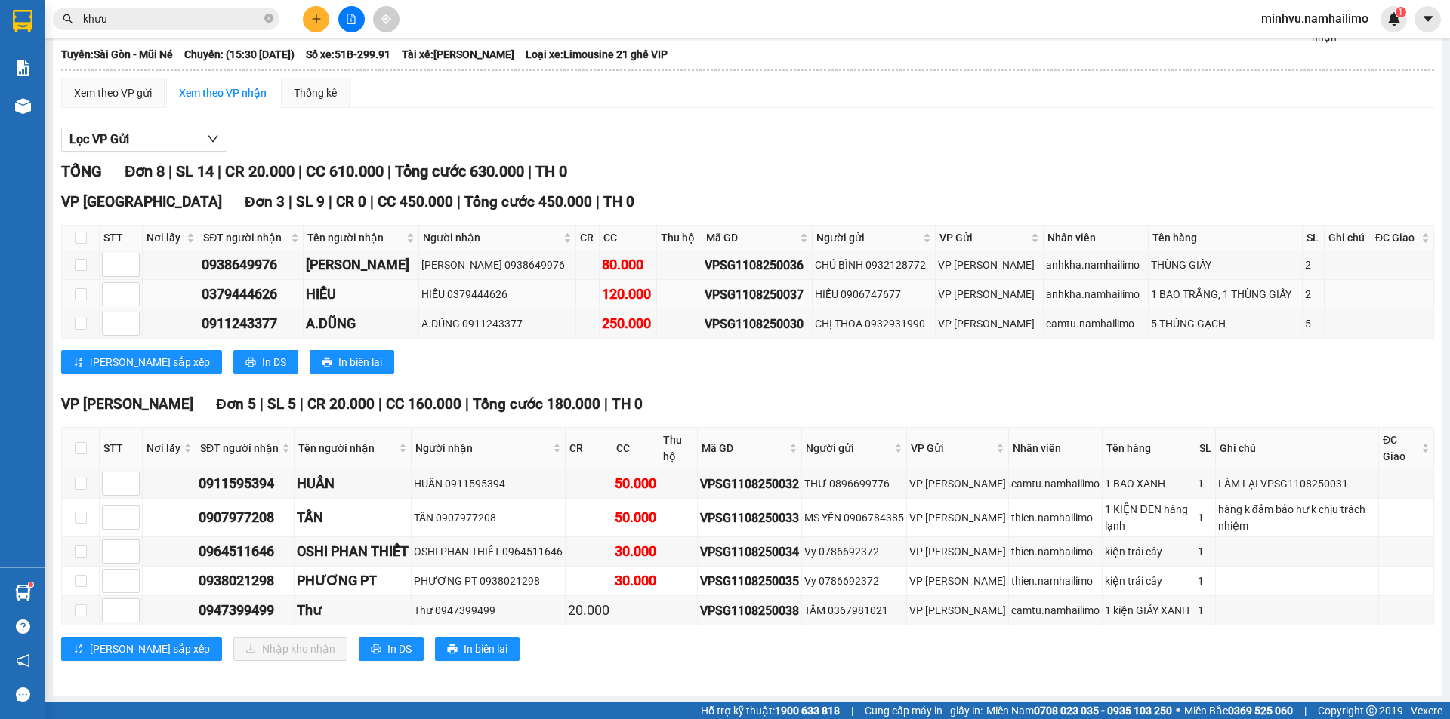
scroll to position [79, 0]
